Goal: Task Accomplishment & Management: Manage account settings

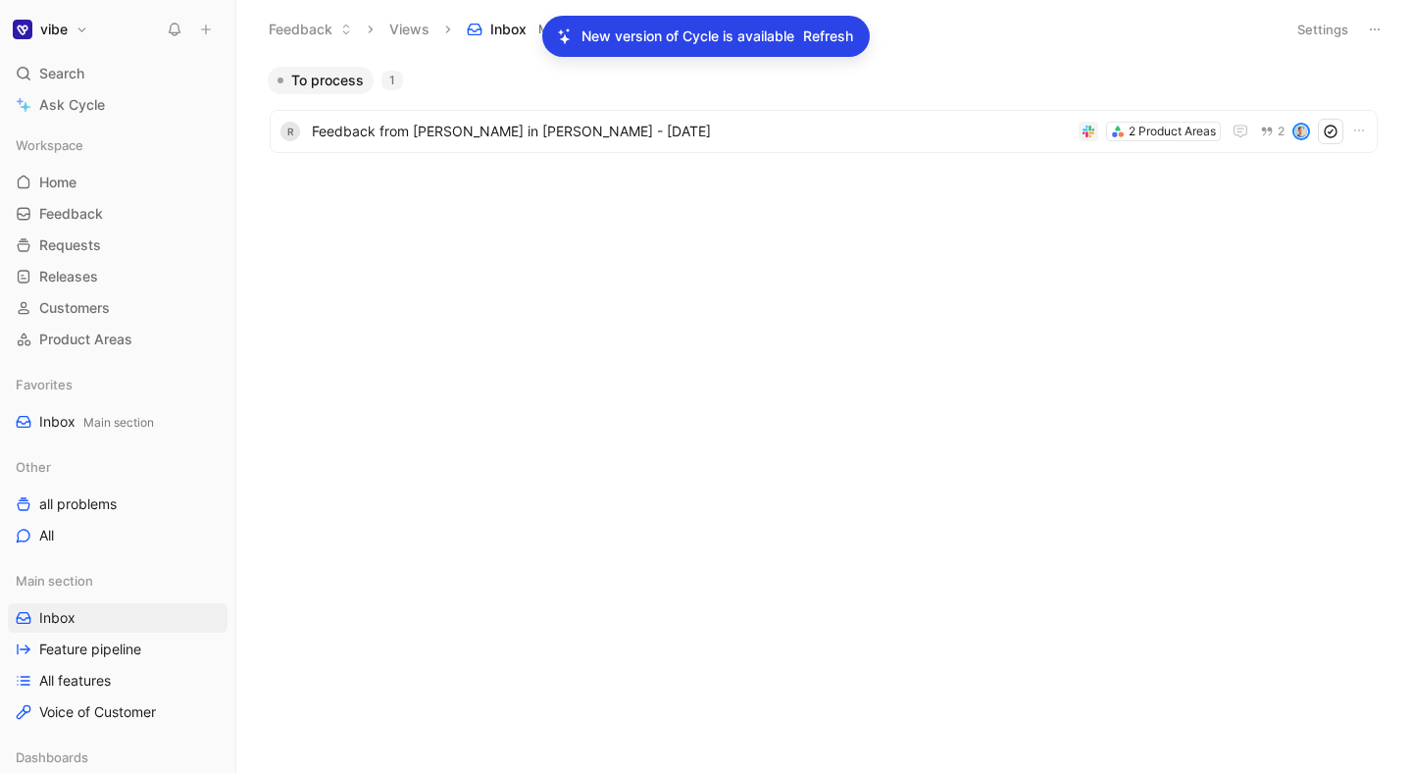
click at [630, 33] on p "New version of Cycle is available" at bounding box center [688, 37] width 213 height 24
click at [841, 36] on span "Refresh" at bounding box center [828, 37] width 50 height 24
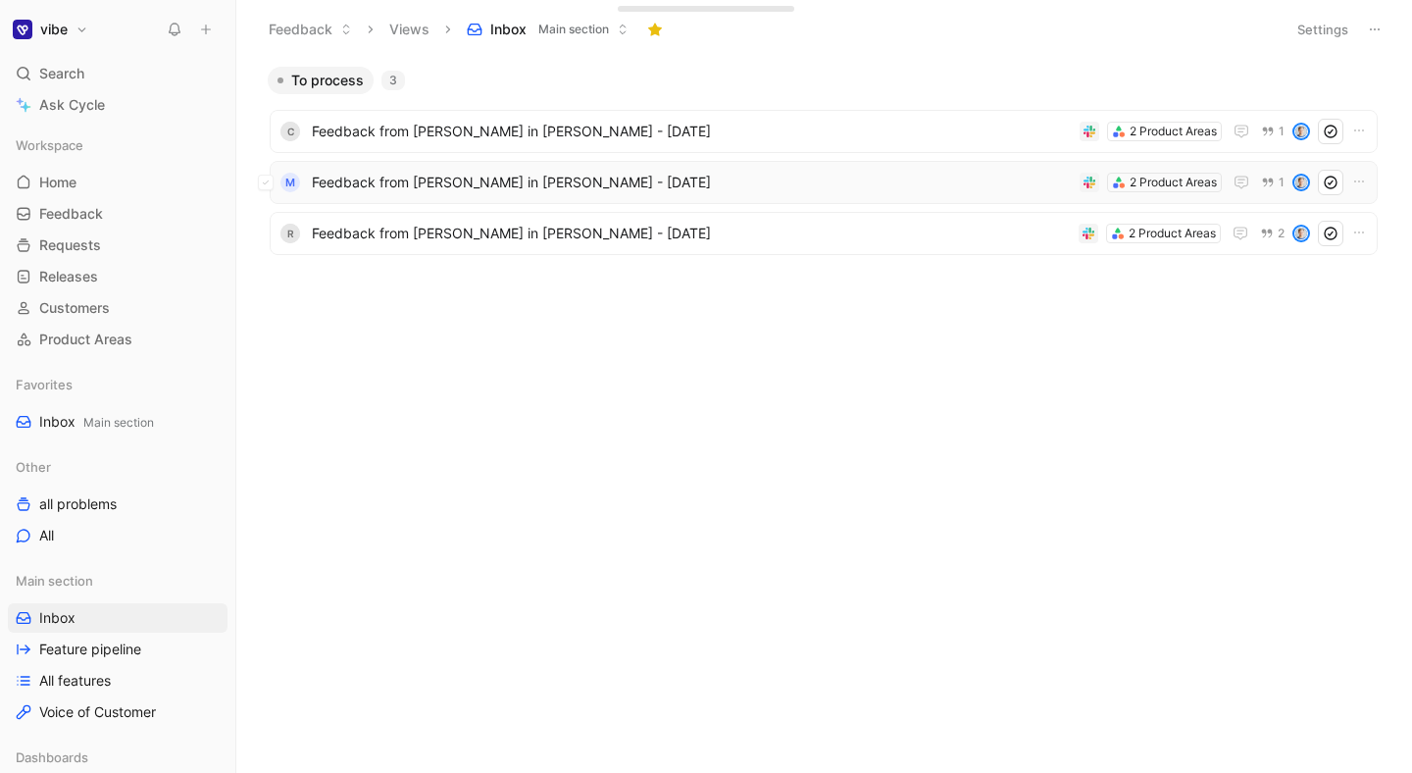
click at [457, 191] on span "Feedback from [PERSON_NAME] in [PERSON_NAME] - [DATE]" at bounding box center [692, 183] width 760 height 24
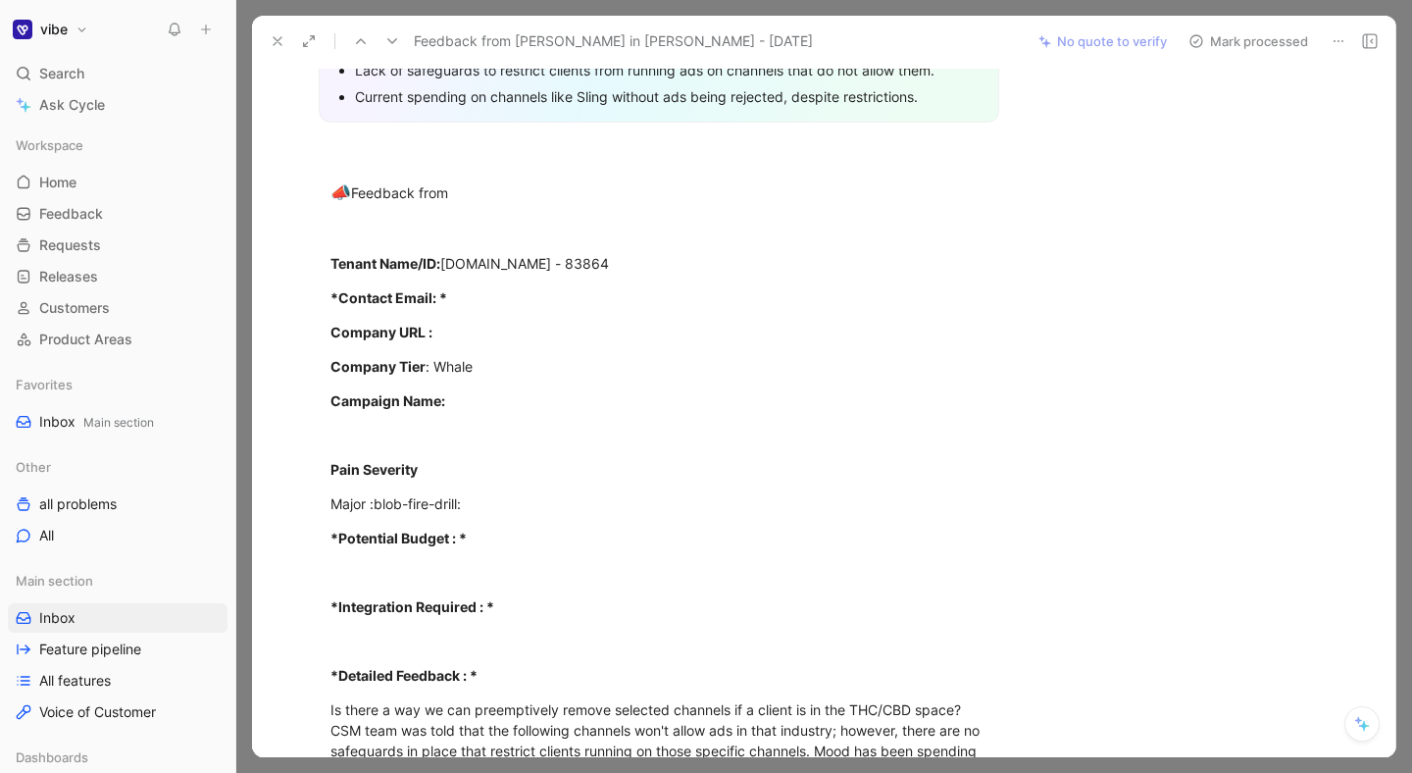
scroll to position [783, 0]
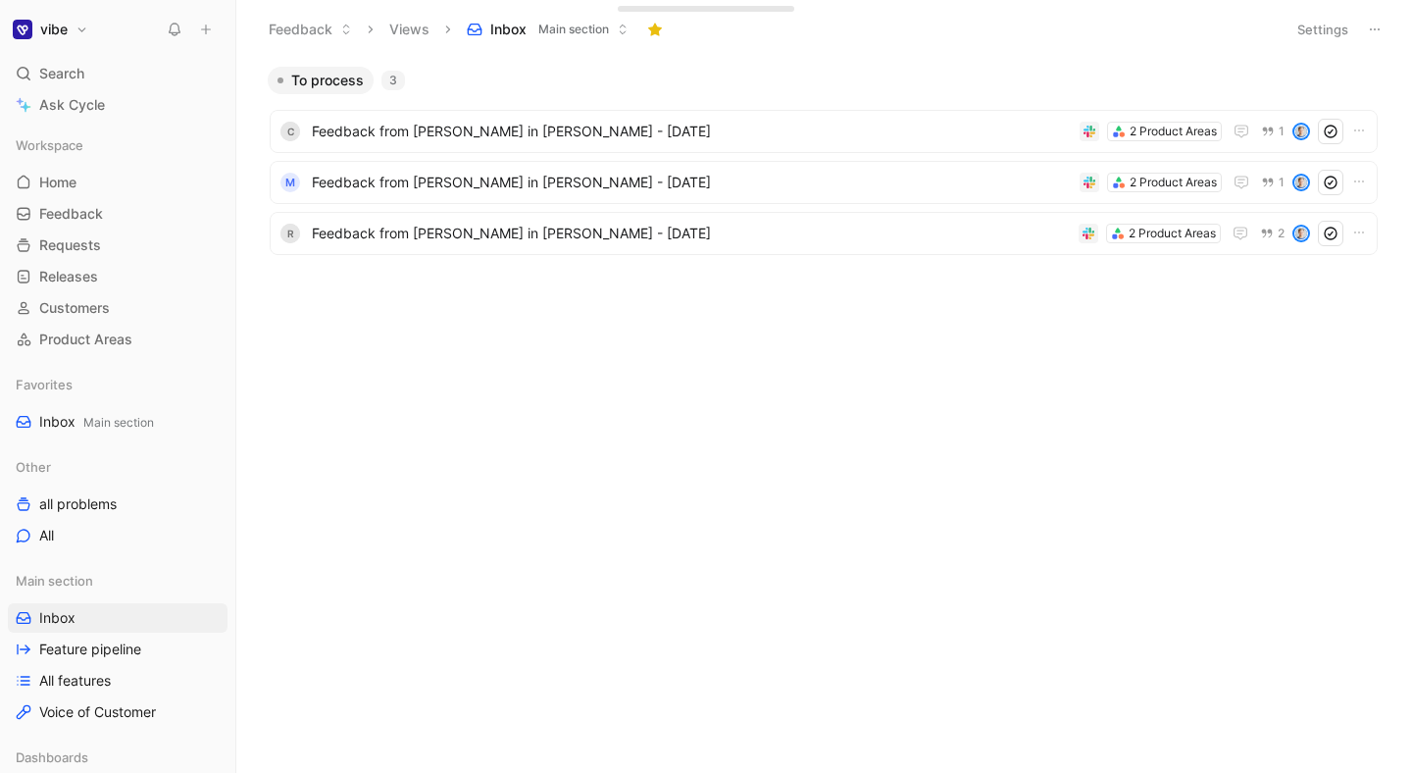
click at [466, 370] on div "To process 3 C Feedback from [PERSON_NAME] in [PERSON_NAME] - [DATE] 2 Product …" at bounding box center [822, 420] width 1147 height 706
click at [390, 176] on span "Feedback from [PERSON_NAME] in [PERSON_NAME] - [DATE]" at bounding box center [692, 183] width 760 height 24
click at [841, 462] on div "To process 3 C Feedback from [PERSON_NAME] in [PERSON_NAME] - [DATE] 2 Product …" at bounding box center [822, 420] width 1147 height 706
